Goal: Complete application form

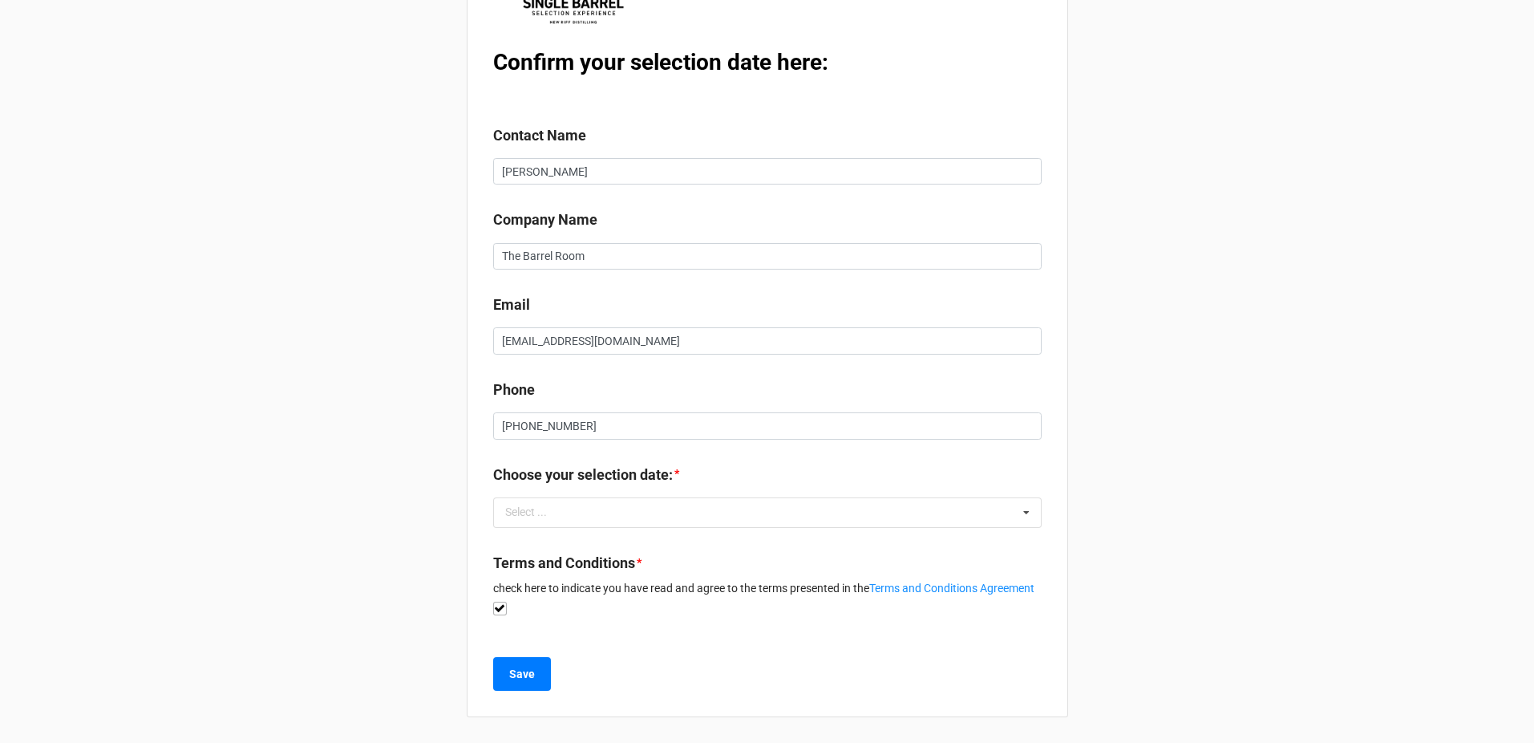
scroll to position [199, 0]
click at [966, 497] on div "Select ... No results found." at bounding box center [767, 512] width 549 height 30
